Goal: Task Accomplishment & Management: Manage account settings

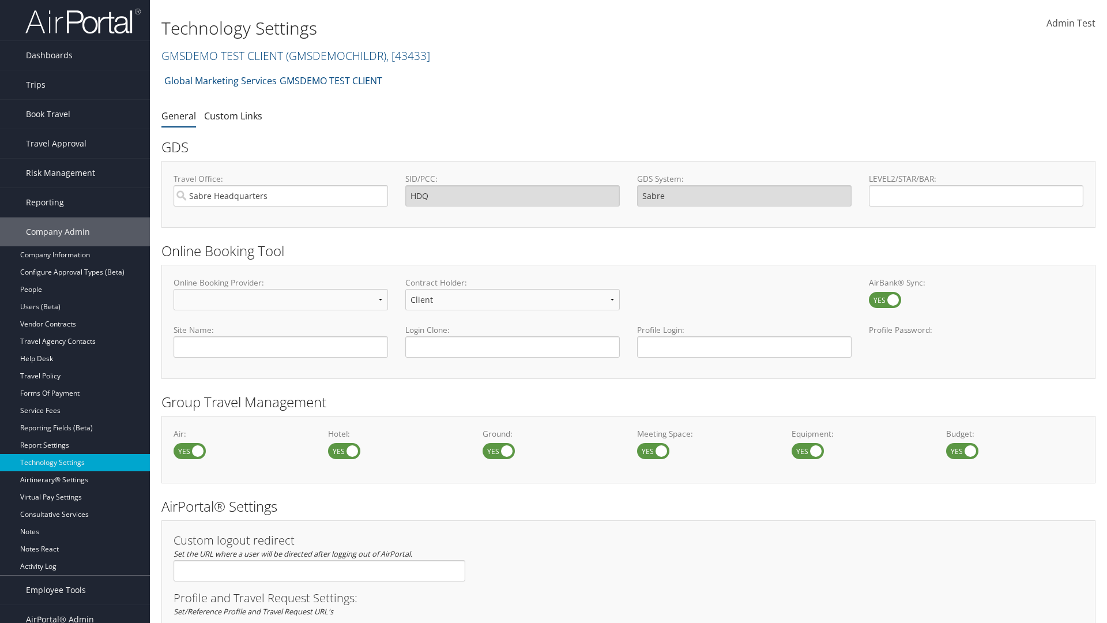
click at [344, 450] on label at bounding box center [344, 451] width 32 height 16
click at [341, 450] on input "checkbox" at bounding box center [337, 451] width 7 height 7
checkbox input "false"
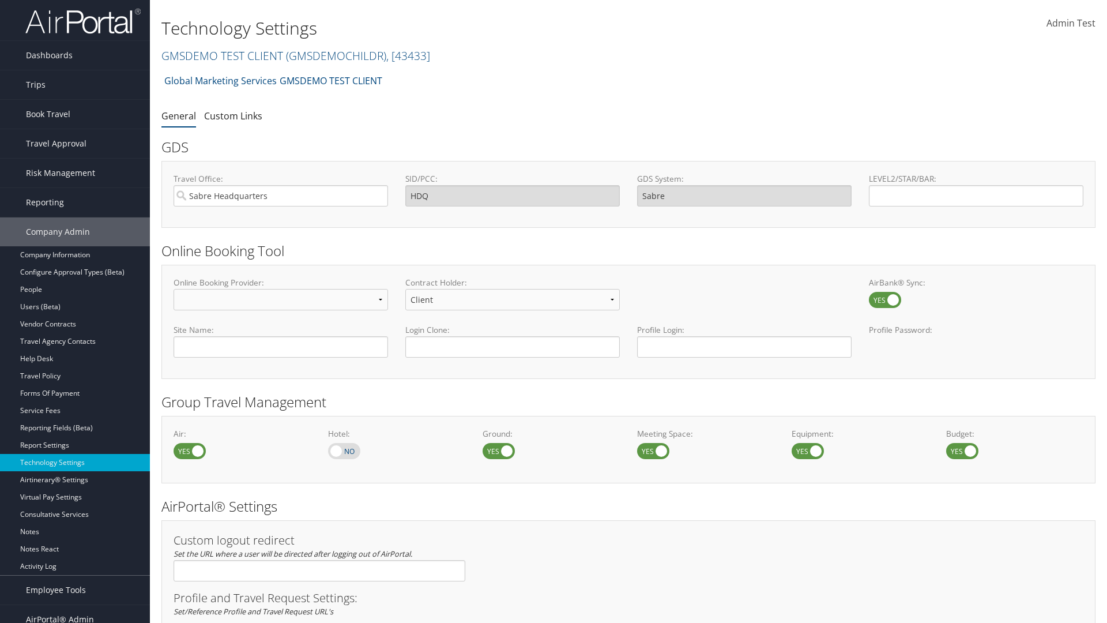
scroll to position [667, 0]
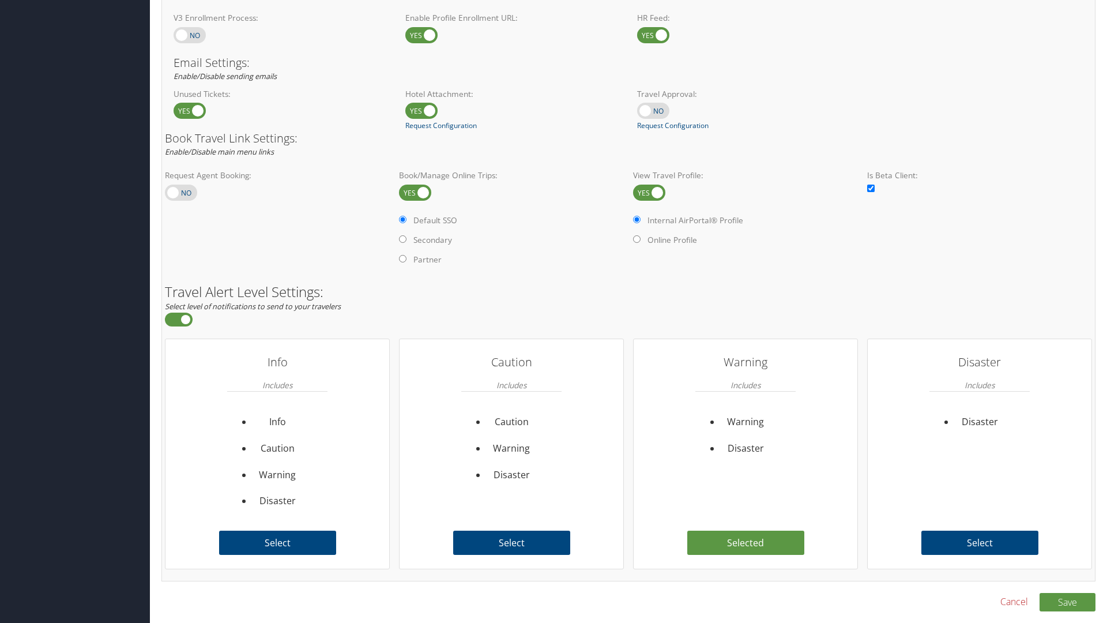
checkbox input "true"
click at [1067, 601] on button "Save" at bounding box center [1067, 602] width 56 height 18
